Goal: Information Seeking & Learning: Learn about a topic

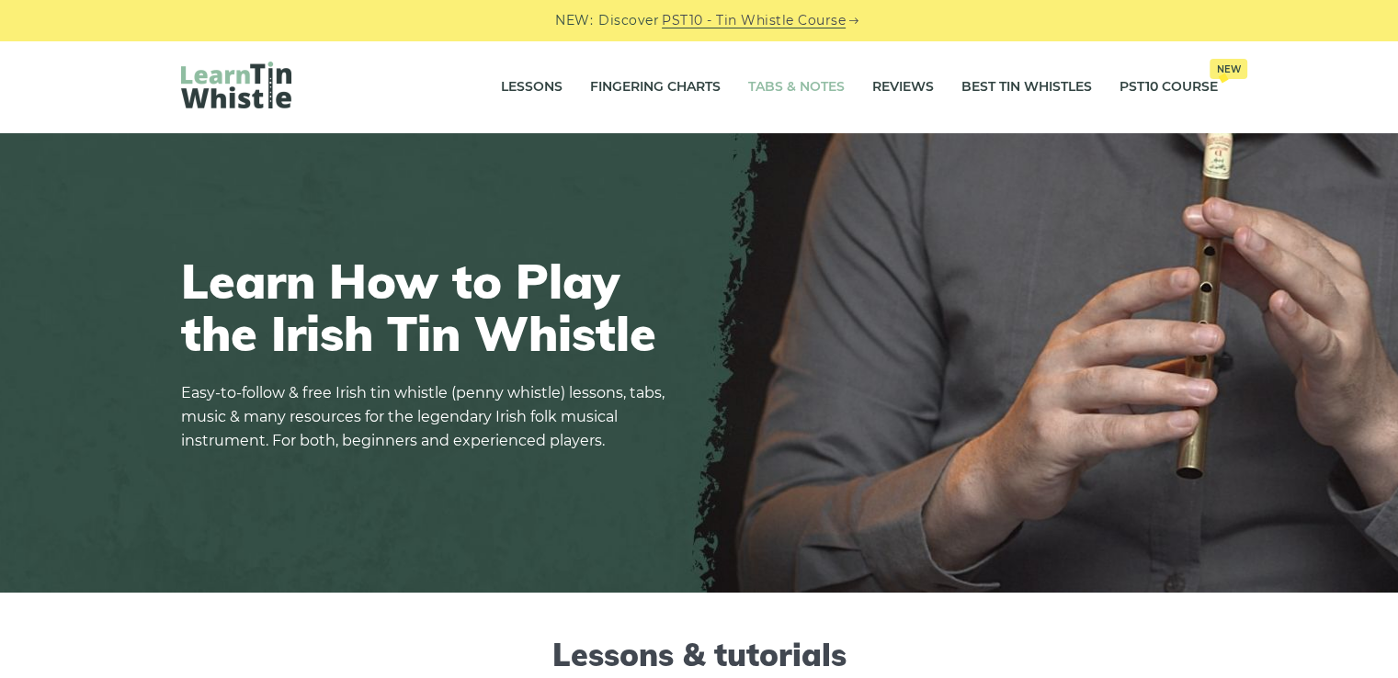
click at [827, 95] on link "Tabs & Notes" at bounding box center [796, 87] width 96 height 46
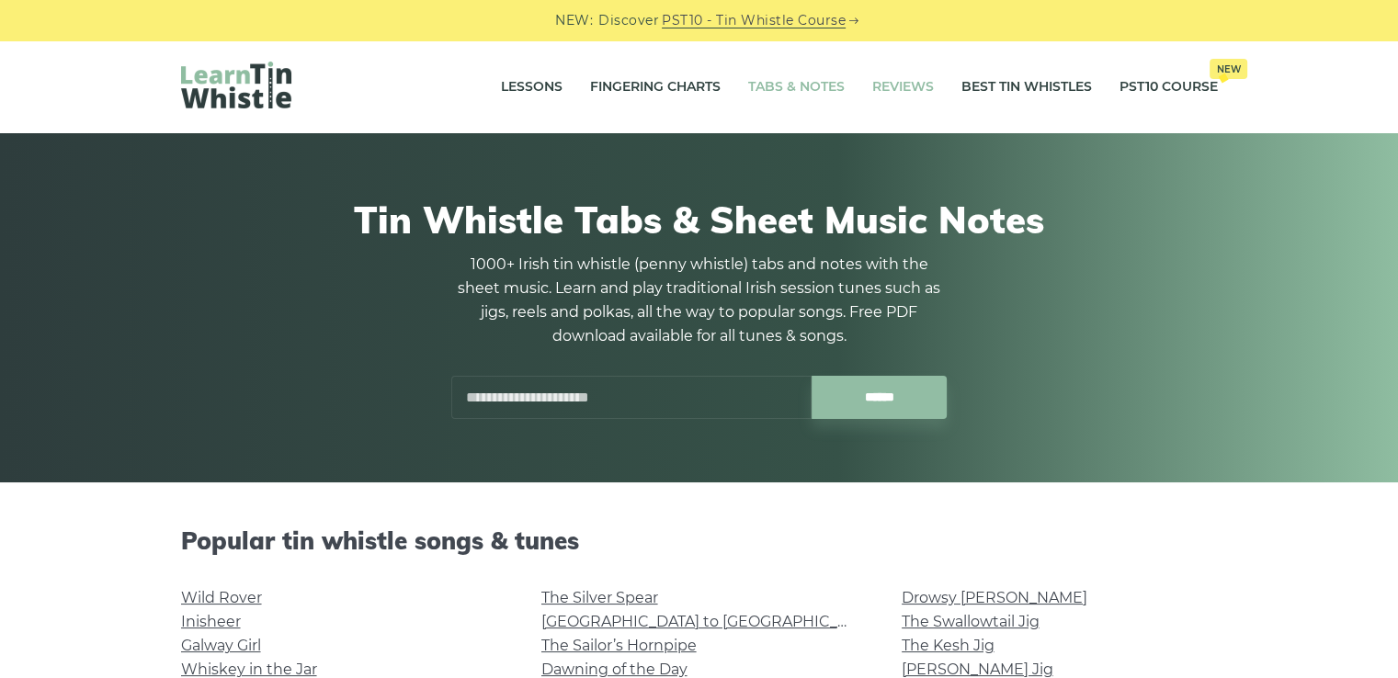
click at [913, 91] on link "Reviews" at bounding box center [903, 87] width 62 height 46
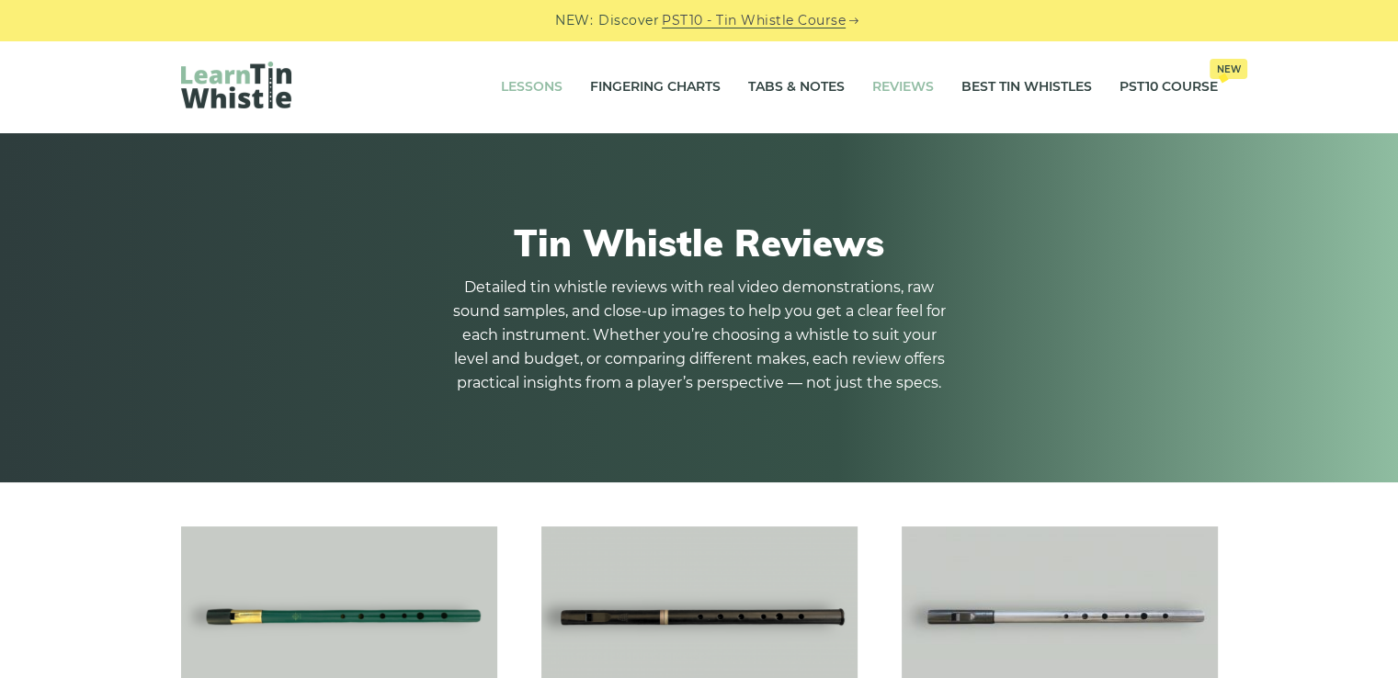
click at [529, 87] on link "Lessons" at bounding box center [532, 87] width 62 height 46
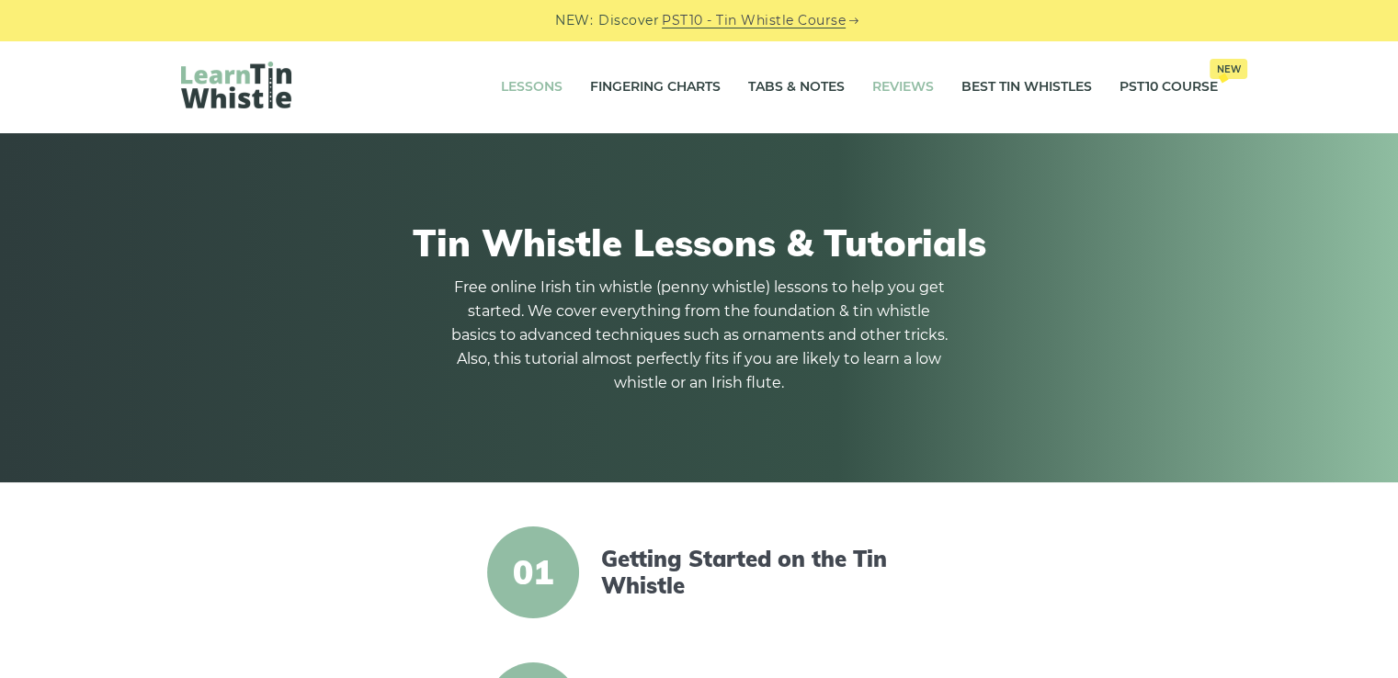
click at [915, 86] on link "Reviews" at bounding box center [903, 87] width 62 height 46
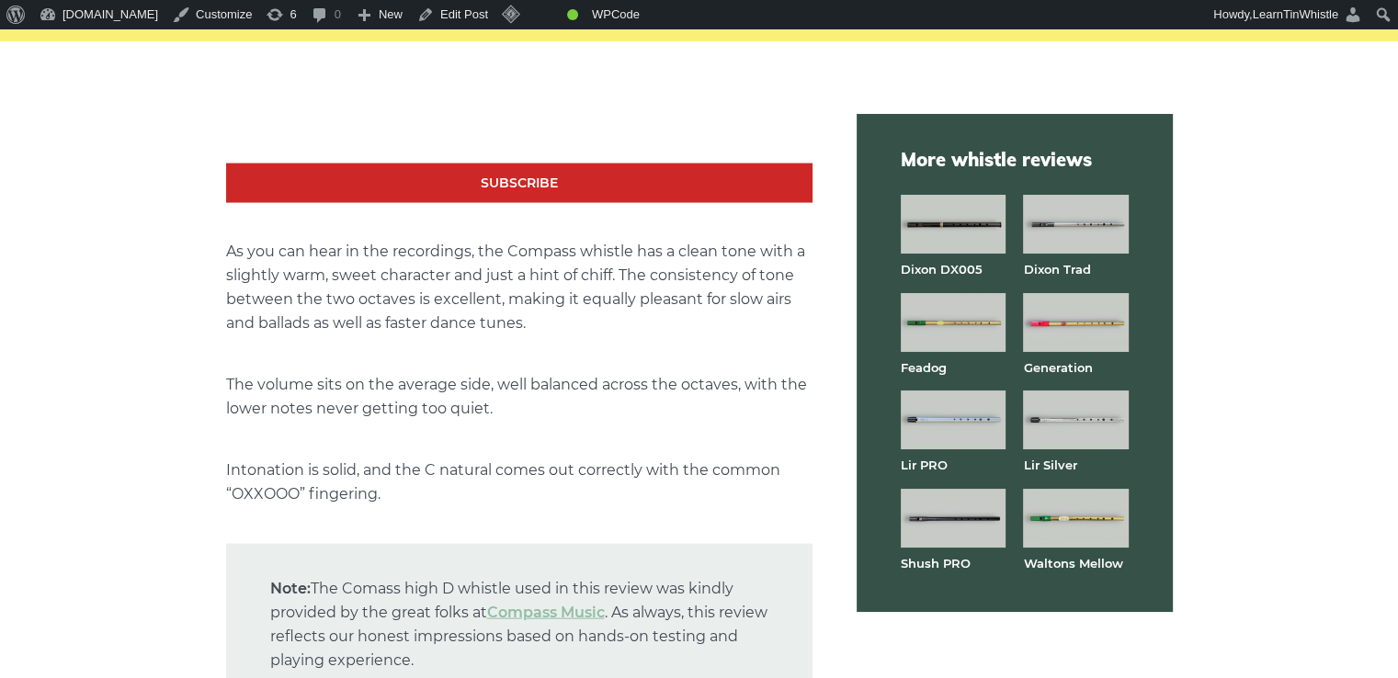
scroll to position [3798, 0]
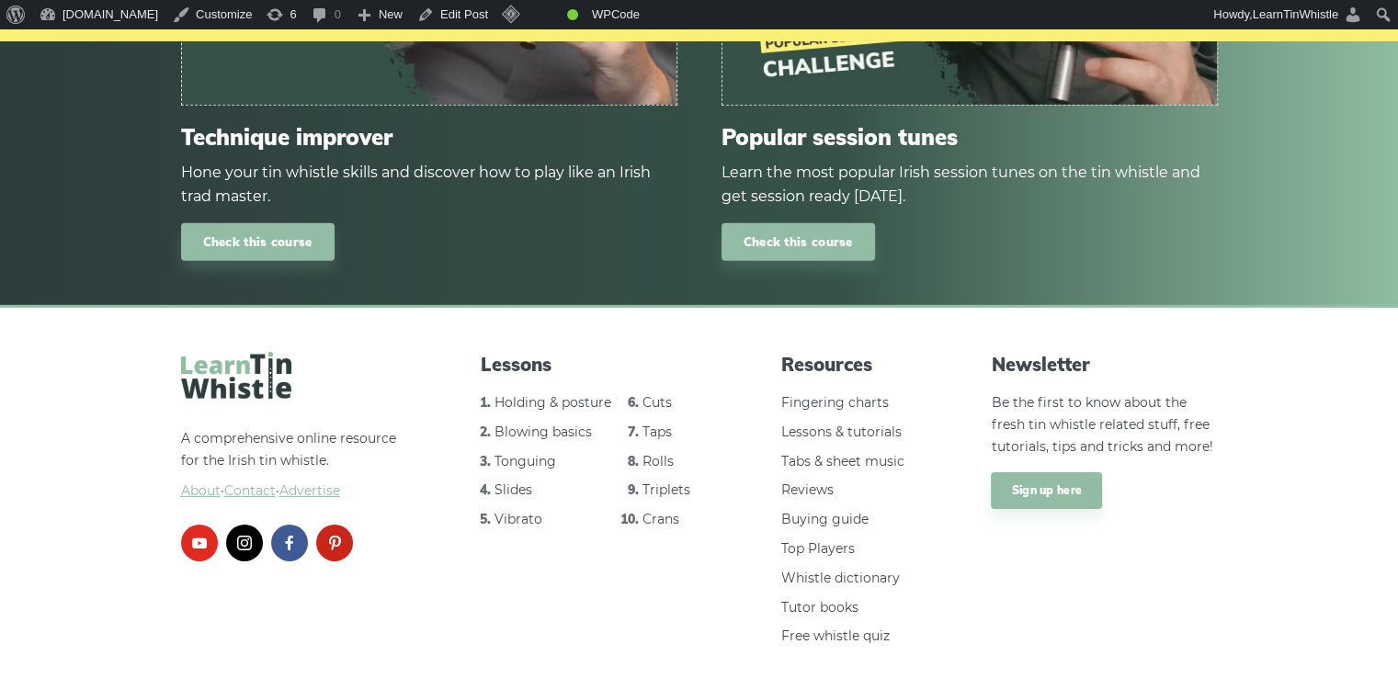
scroll to position [4984, 0]
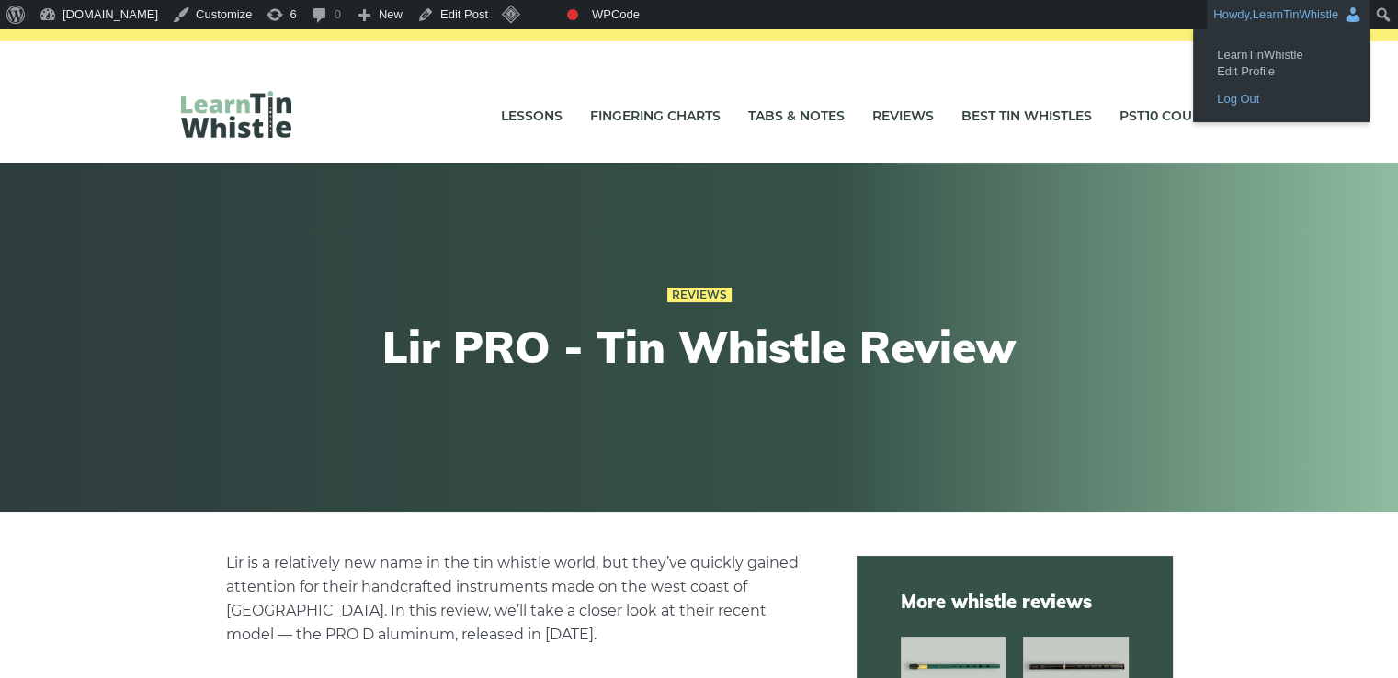
click at [1245, 102] on link "Log Out" at bounding box center [1281, 99] width 147 height 24
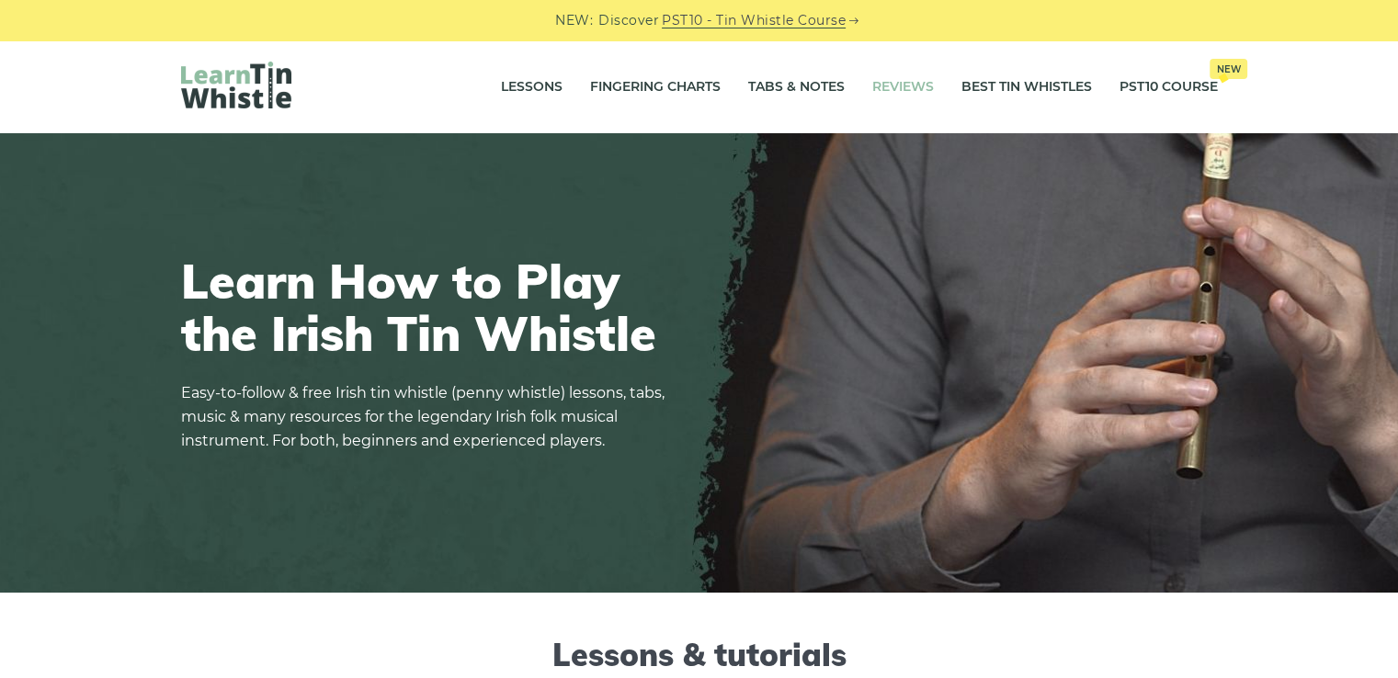
click at [890, 87] on link "Reviews" at bounding box center [903, 87] width 62 height 46
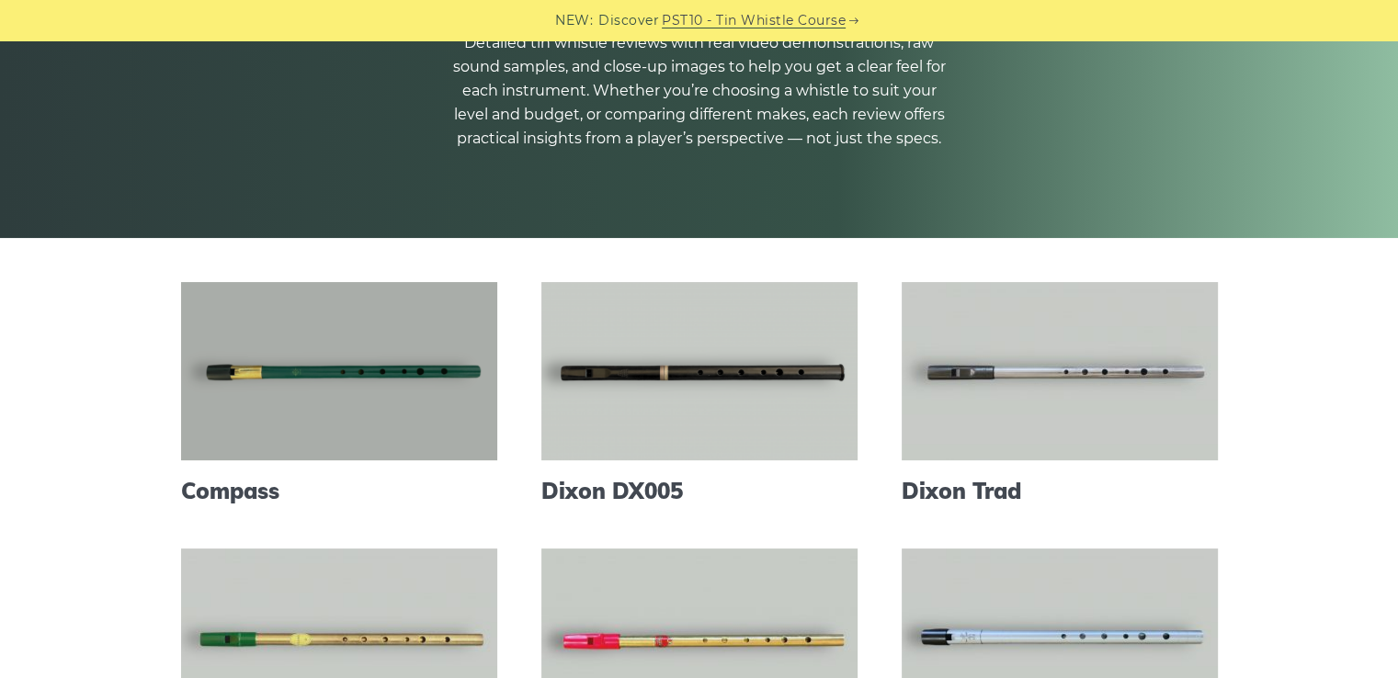
click at [357, 363] on link at bounding box center [339, 371] width 316 height 178
